Goal: Browse casually

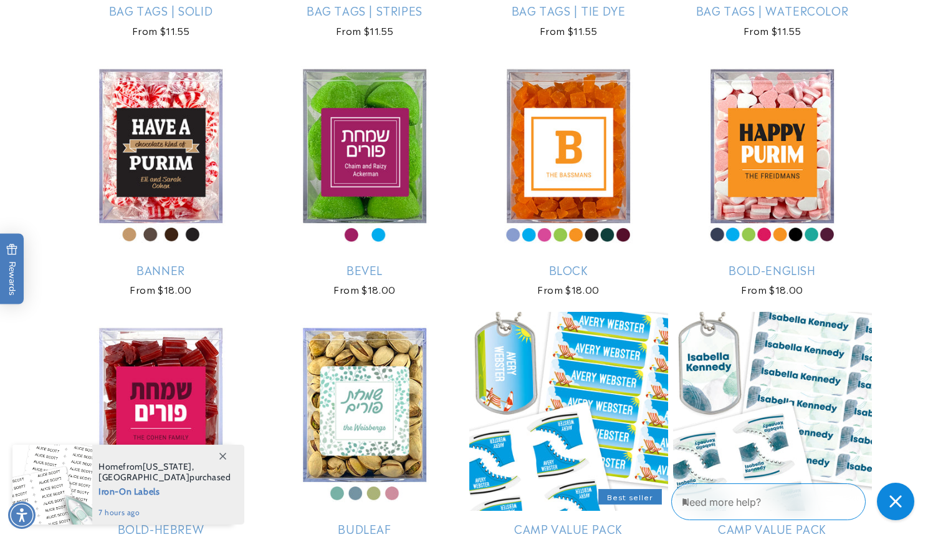
scroll to position [2657, 0]
